Goal: Task Accomplishment & Management: Manage account settings

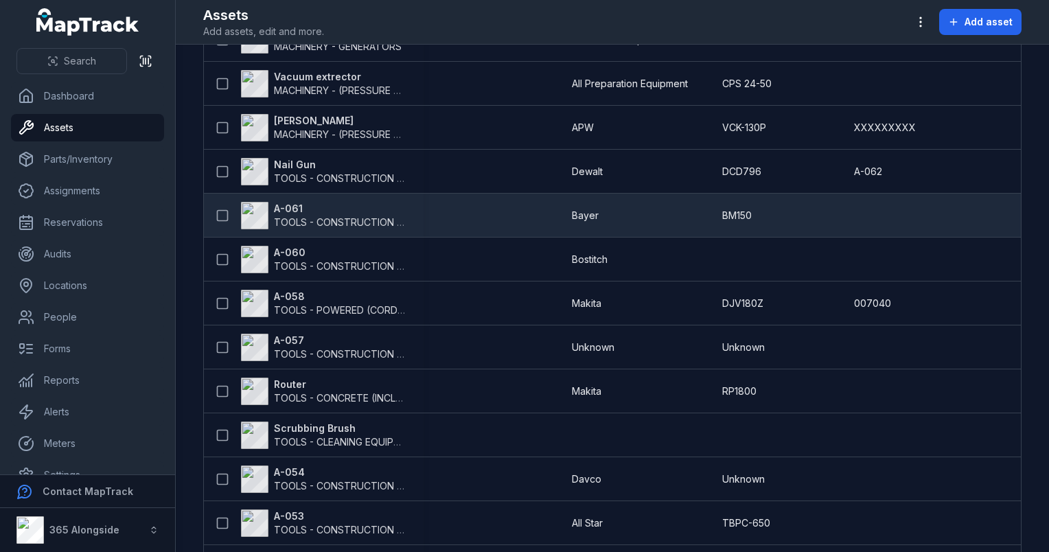
scroll to position [1236, 0]
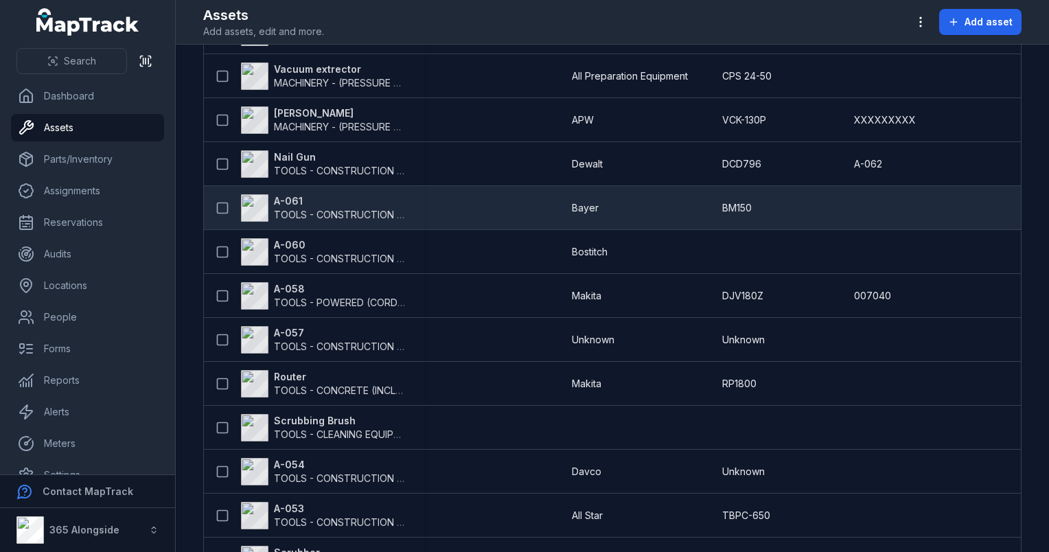
click at [301, 198] on strong "A-061" at bounding box center [340, 201] width 133 height 14
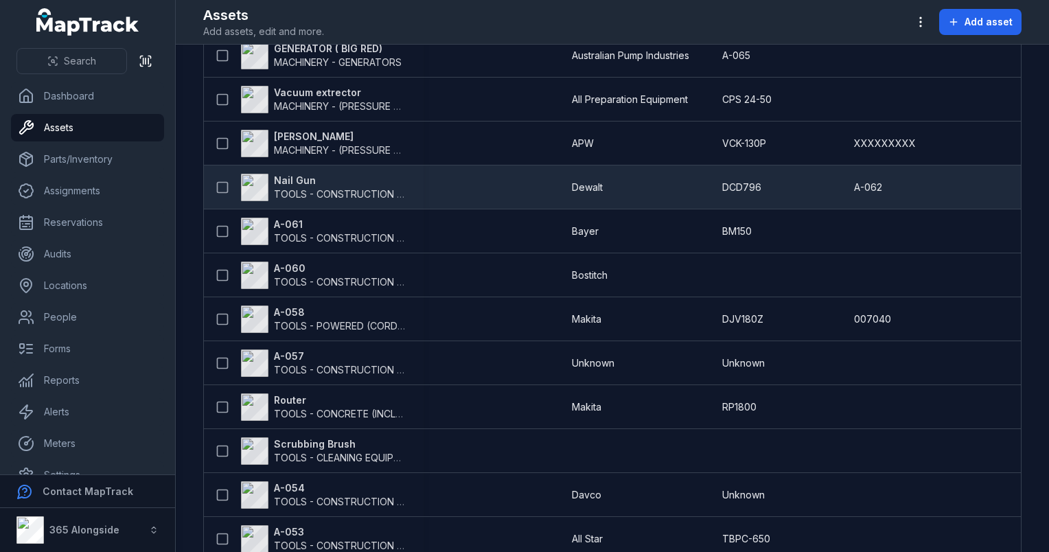
scroll to position [1236, 0]
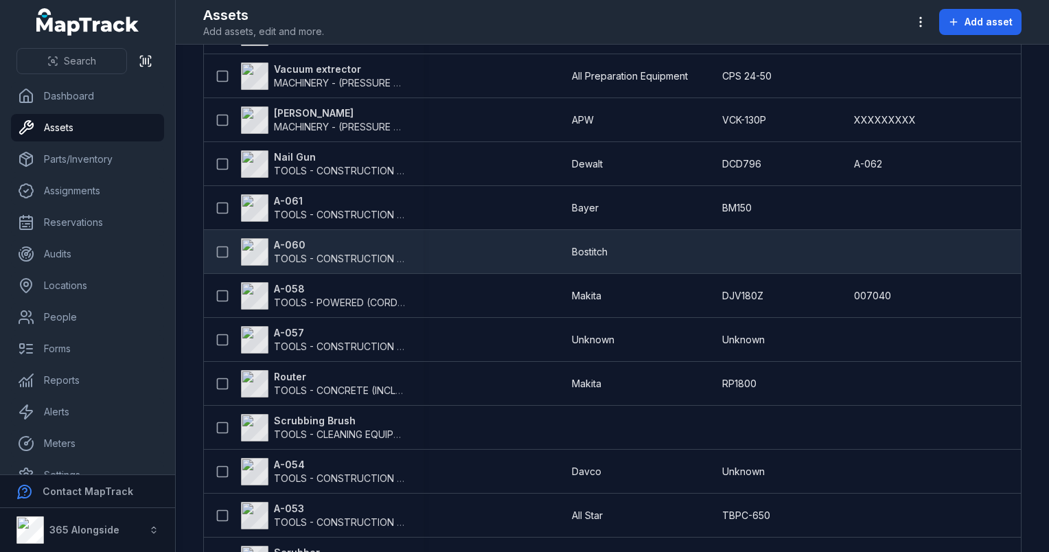
click at [297, 255] on span "TOOLS - CONSTRUCTION GENERAL (ACRO PROPS, HAND TOOLS, ETC)" at bounding box center [438, 259] width 329 height 12
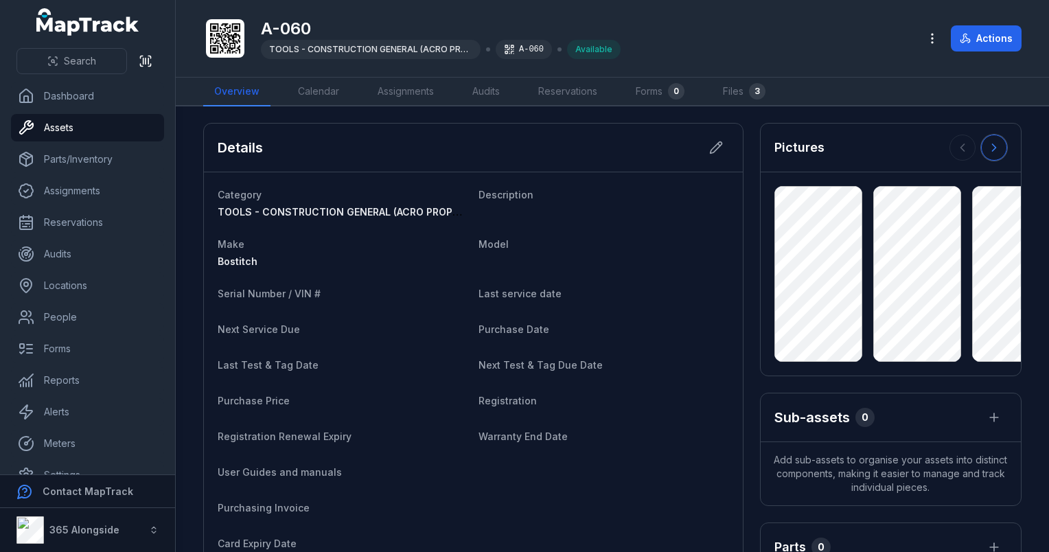
click at [982, 157] on button at bounding box center [994, 148] width 26 height 26
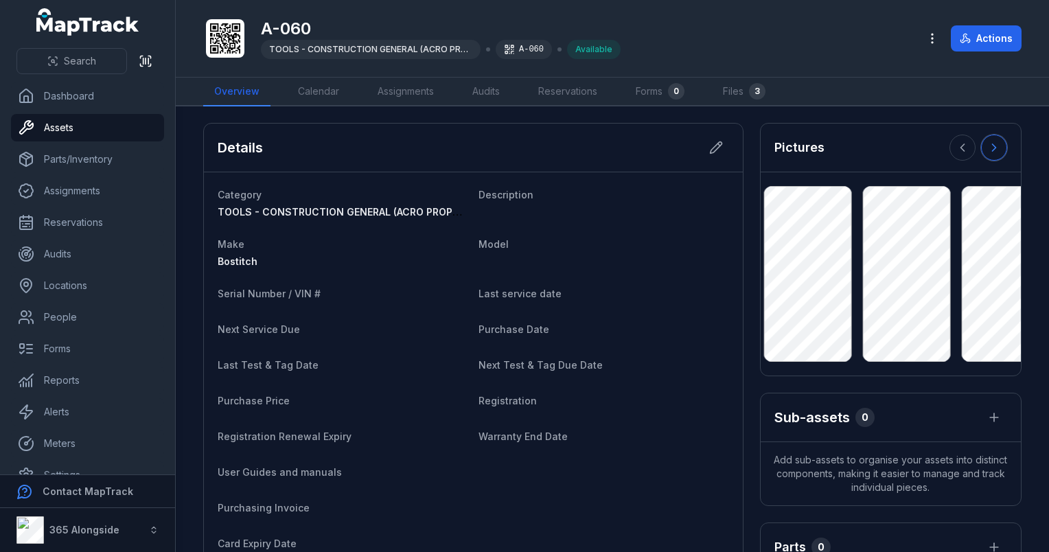
click at [982, 157] on button at bounding box center [994, 148] width 26 height 26
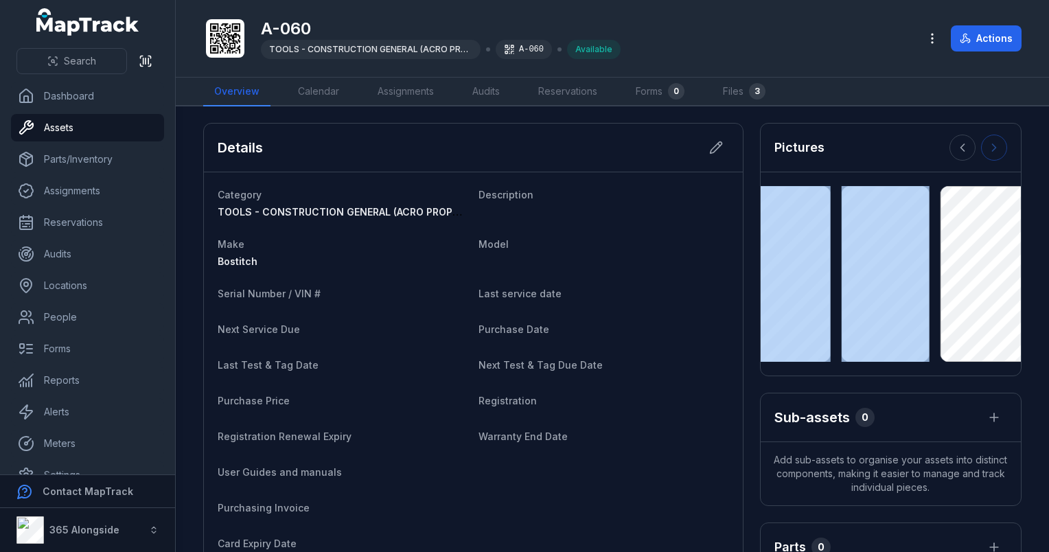
click at [982, 157] on div at bounding box center [978, 148] width 58 height 26
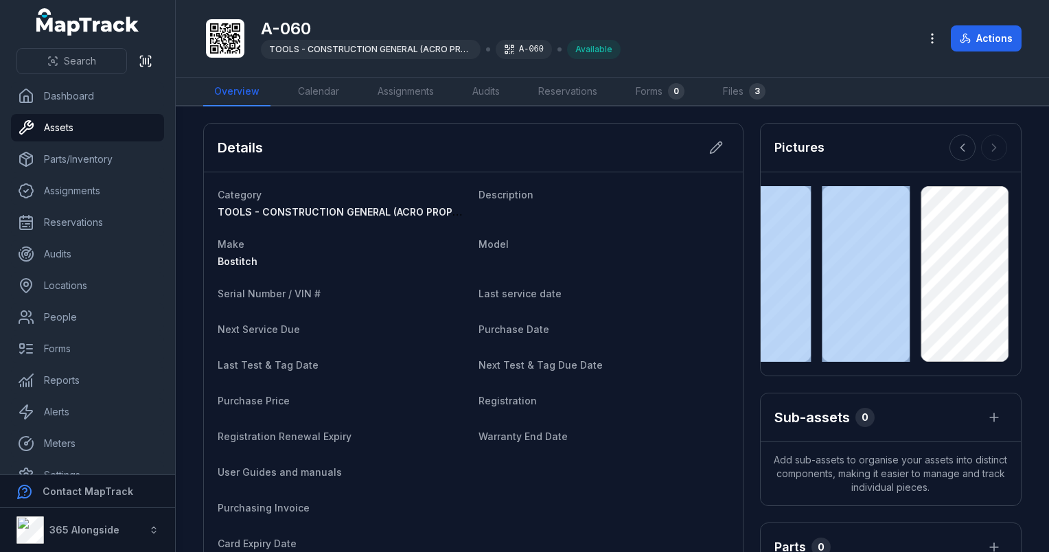
click at [982, 157] on div at bounding box center [978, 148] width 58 height 26
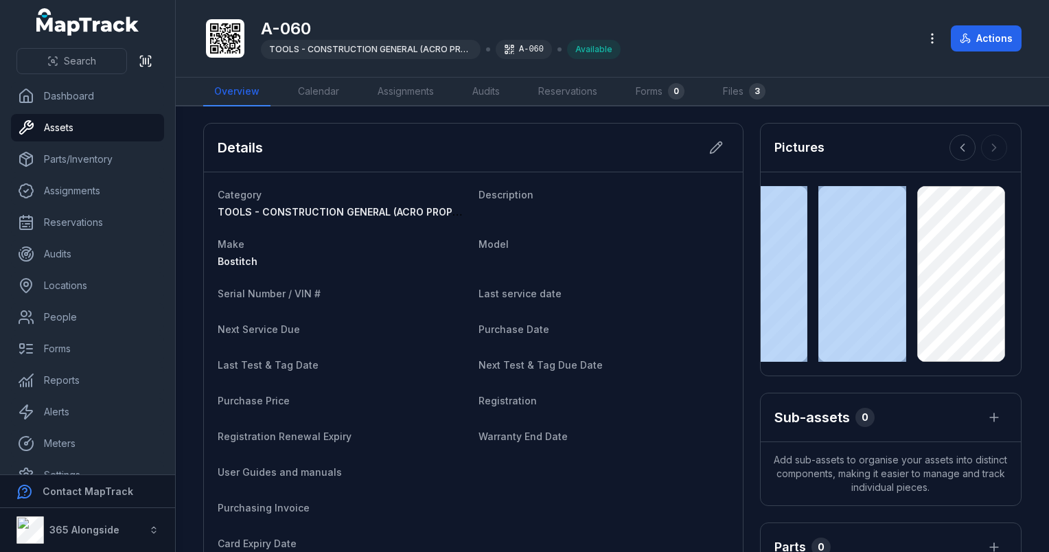
click at [982, 157] on div at bounding box center [978, 148] width 58 height 26
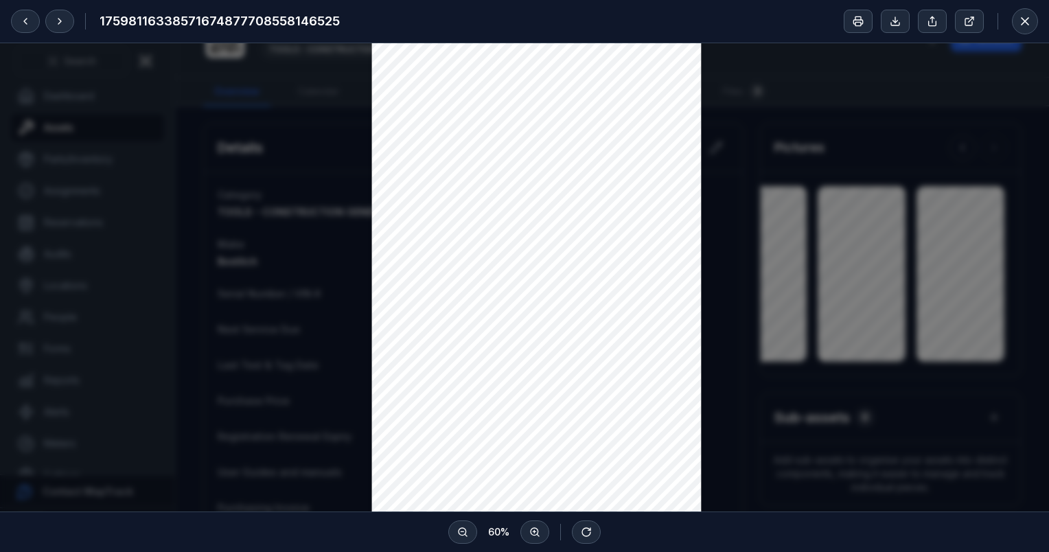
scroll to position [275, 0]
click at [1021, 21] on icon at bounding box center [1025, 21] width 14 height 14
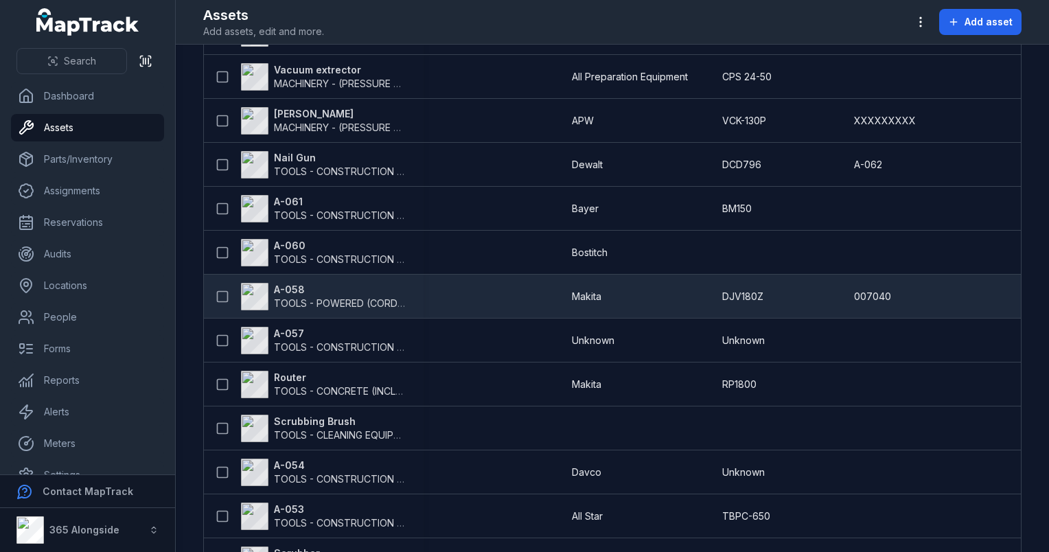
scroll to position [1236, 0]
click at [313, 301] on span "TOOLS - POWERED (CORDED)" at bounding box center [344, 303] width 140 height 12
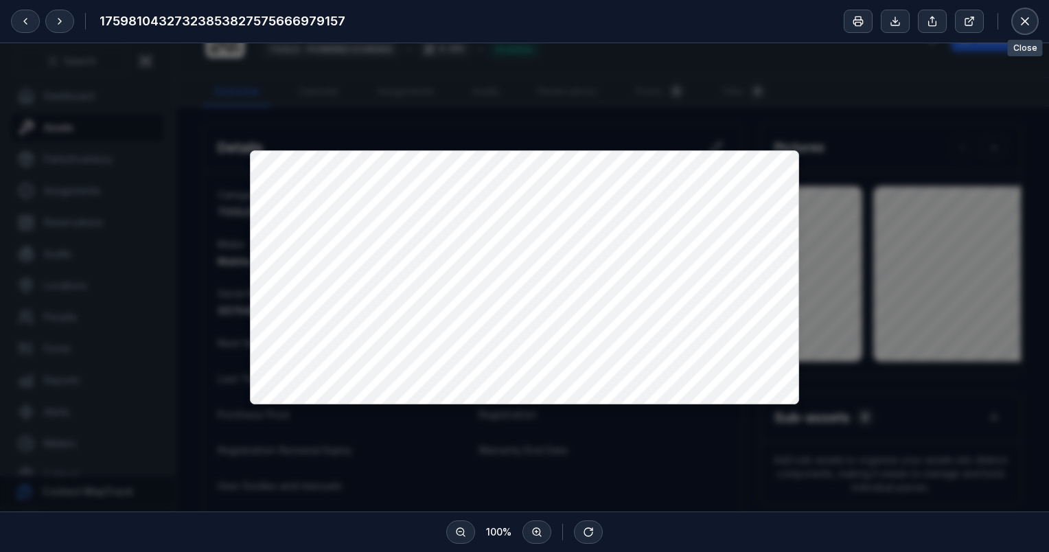
click at [1028, 19] on icon at bounding box center [1025, 21] width 14 height 14
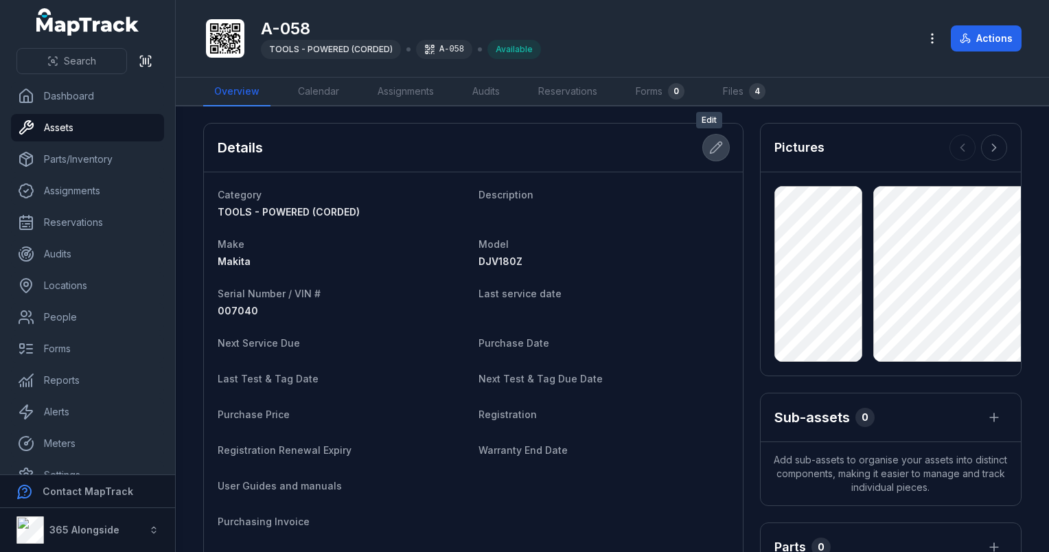
click at [710, 152] on icon at bounding box center [716, 148] width 12 height 12
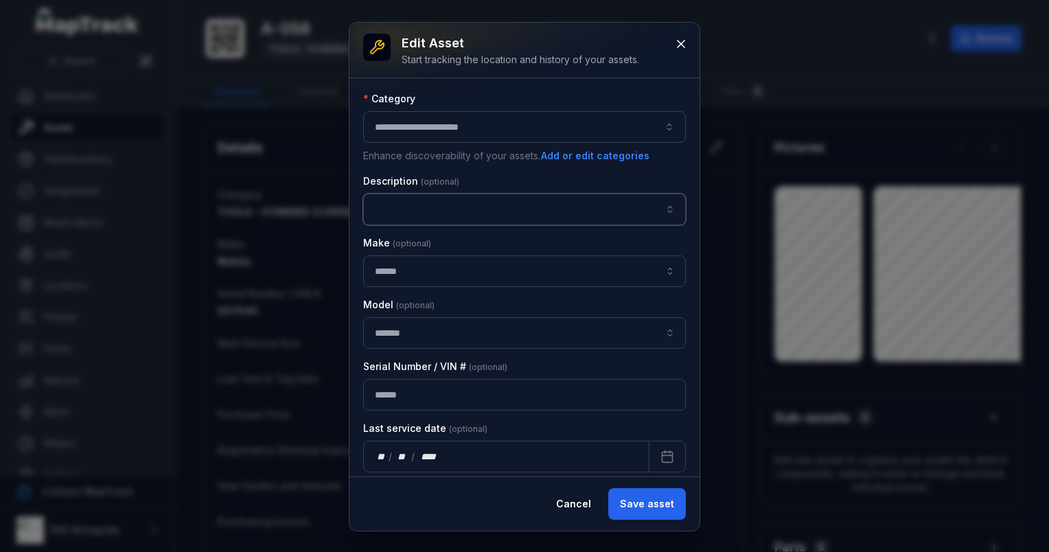
click at [426, 220] on input "asset-edit:description-label" at bounding box center [524, 210] width 323 height 32
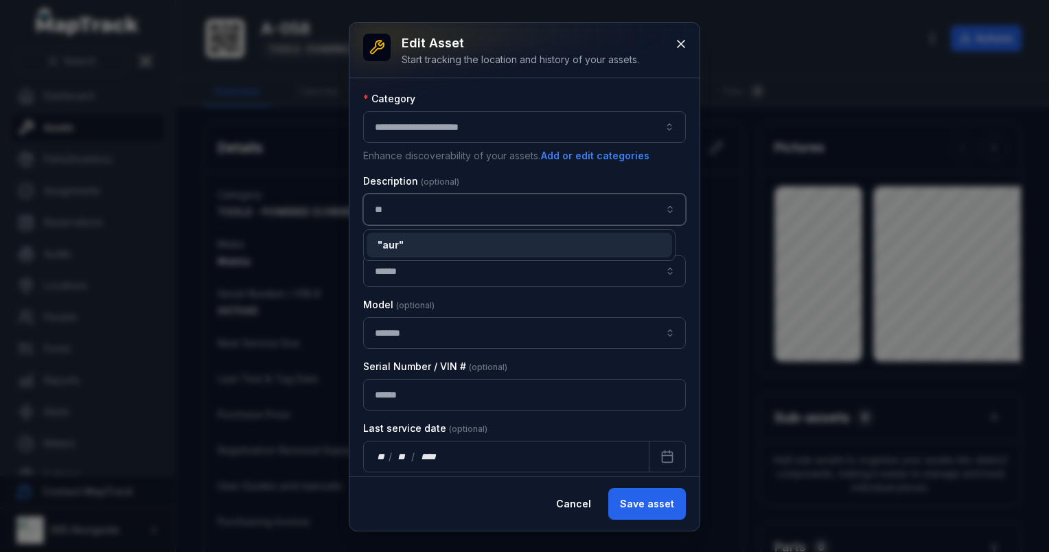
type input "*"
click at [520, 242] on div "" AUTO FEED SCREWDRIVER "" at bounding box center [519, 245] width 283 height 14
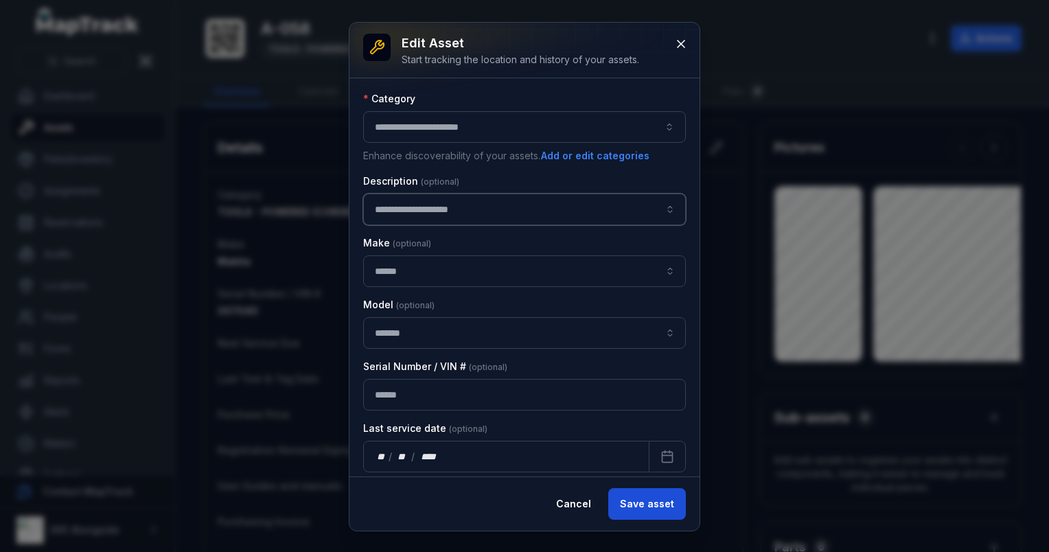
type input "**********"
click at [664, 503] on button "Save asset" at bounding box center [647, 504] width 78 height 32
